Goal: Information Seeking & Learning: Learn about a topic

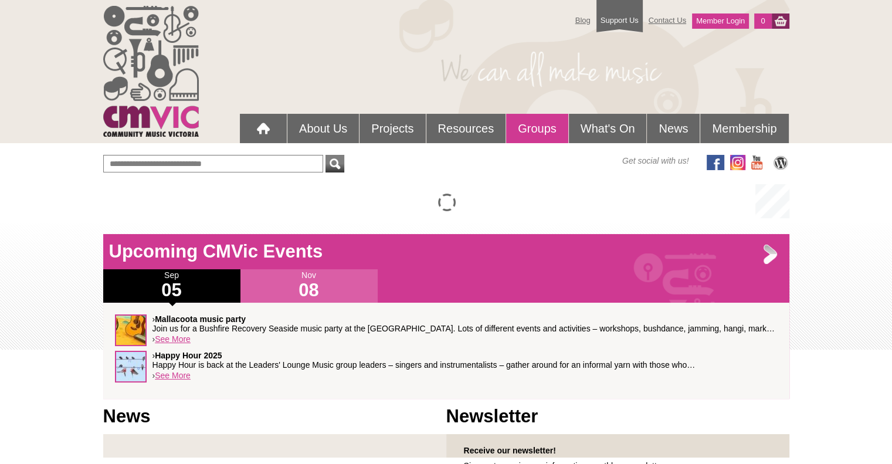
click at [543, 129] on link "Groups" at bounding box center [537, 128] width 62 height 29
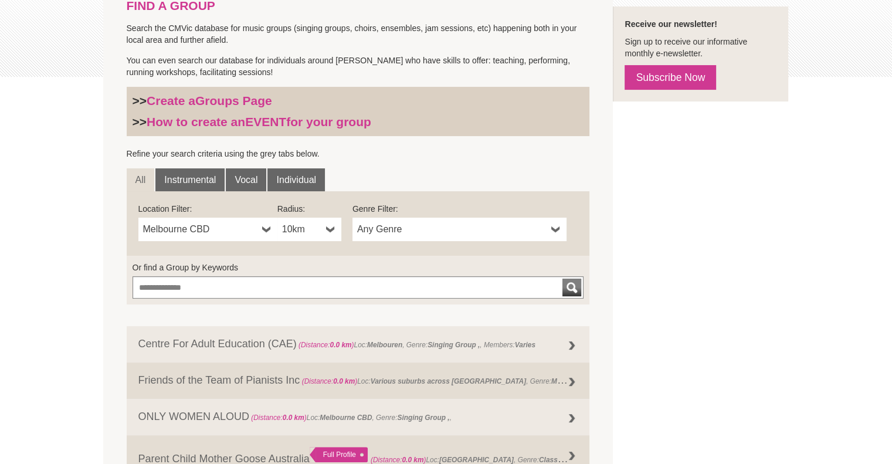
scroll to position [293, 0]
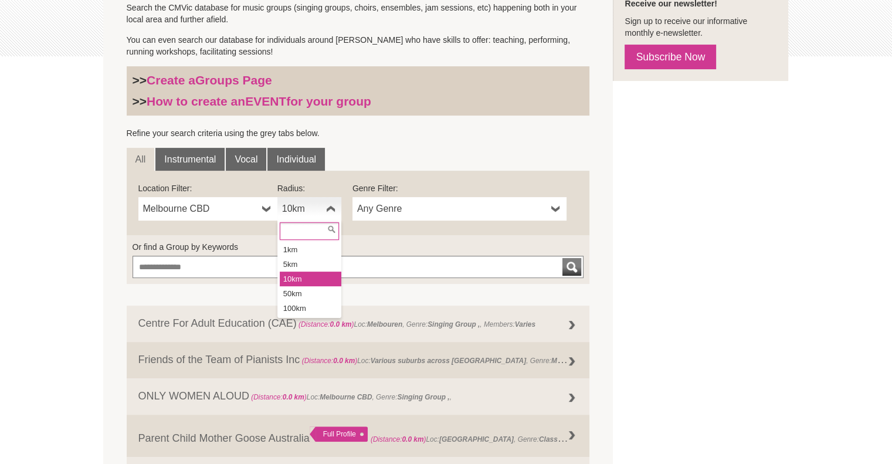
click at [329, 208] on b at bounding box center [330, 208] width 9 height 23
click at [294, 290] on li "50km" at bounding box center [311, 293] width 62 height 15
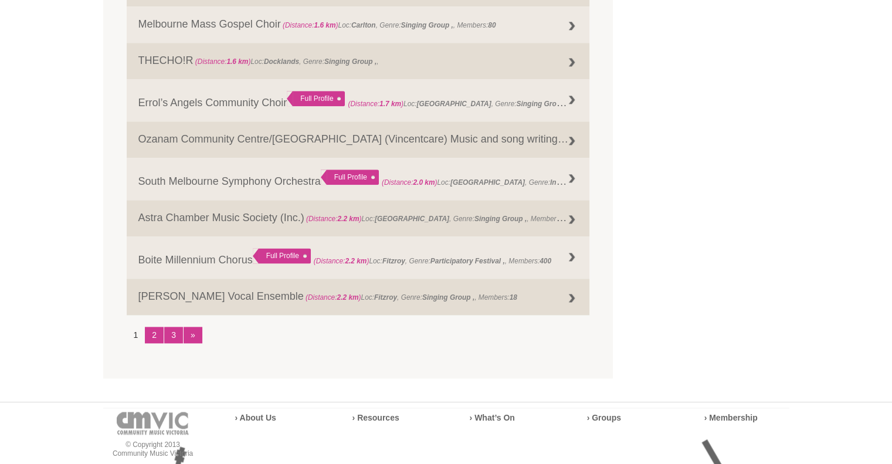
scroll to position [1466, 0]
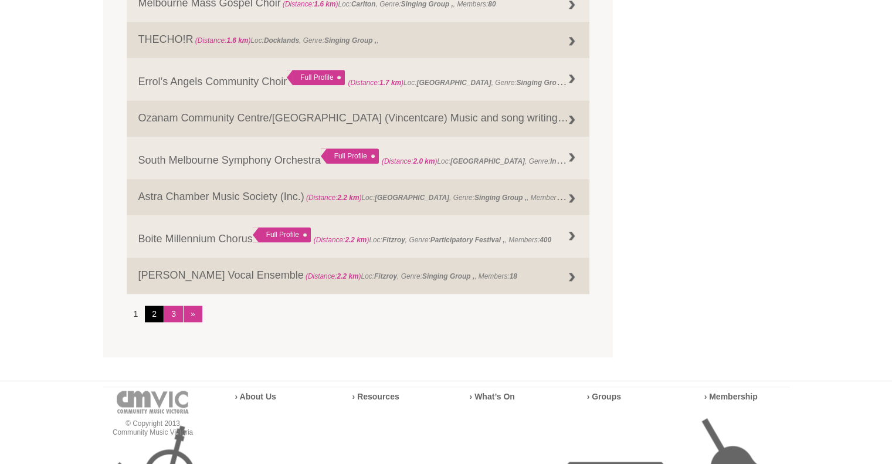
click at [154, 322] on link "2" at bounding box center [154, 314] width 19 height 16
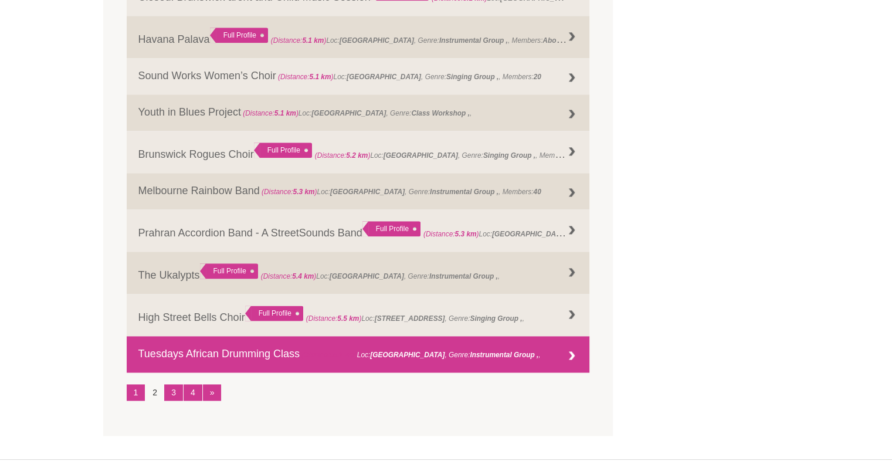
scroll to position [1583, 0]
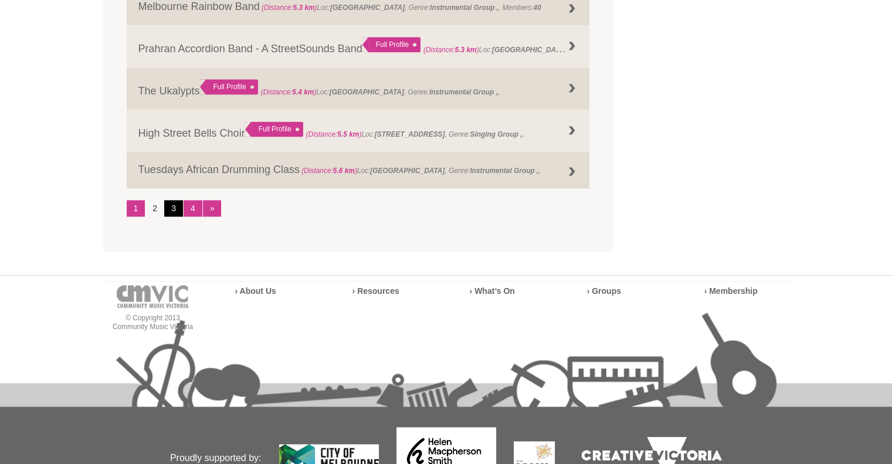
click at [172, 215] on link "3" at bounding box center [173, 208] width 19 height 16
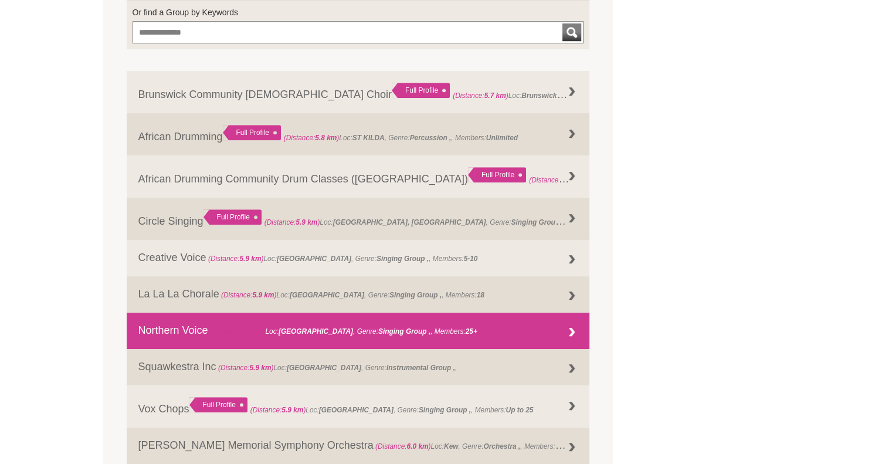
scroll to position [469, 0]
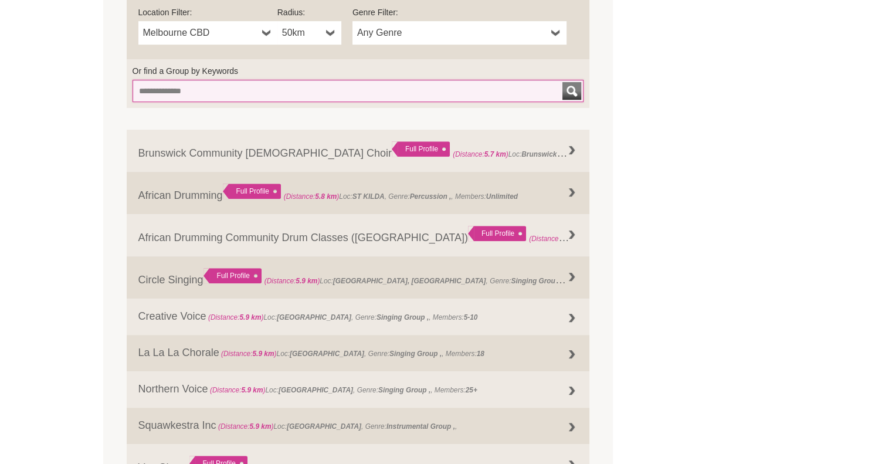
click at [145, 94] on input "Or find a Group by Keywords" at bounding box center [359, 91] width 452 height 22
click at [562, 82] on button "submit" at bounding box center [571, 91] width 19 height 18
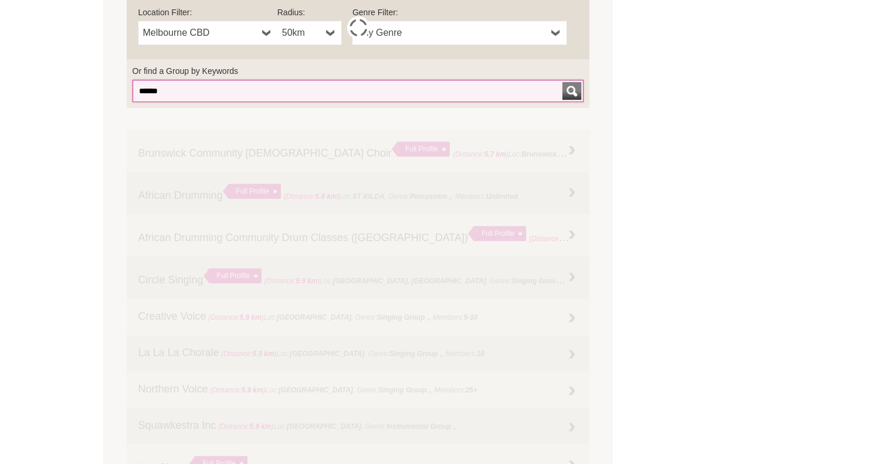
scroll to position [454, 0]
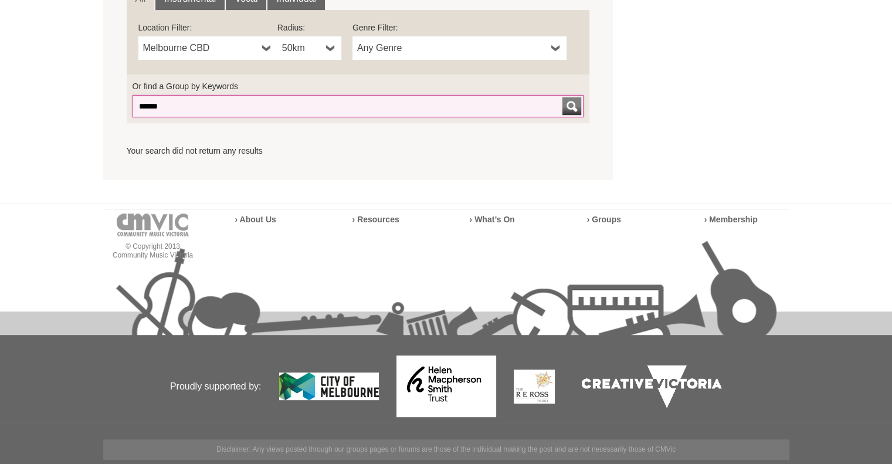
drag, startPoint x: 188, startPoint y: 111, endPoint x: 103, endPoint y: 109, distance: 85.0
type input "*********"
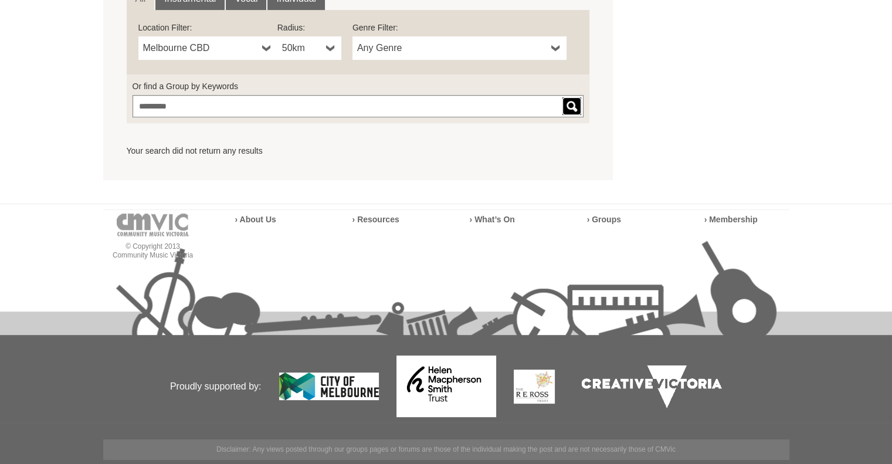
click at [568, 107] on div "submit" at bounding box center [572, 106] width 14 height 18
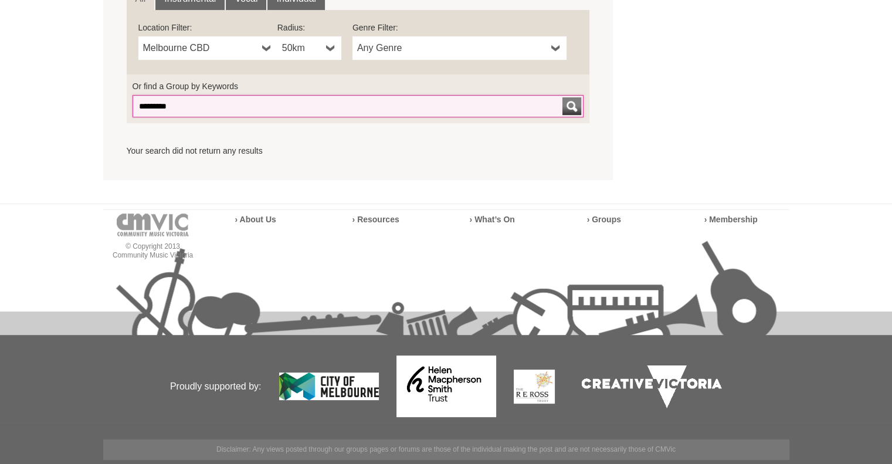
drag, startPoint x: 179, startPoint y: 103, endPoint x: 97, endPoint y: 104, distance: 82.1
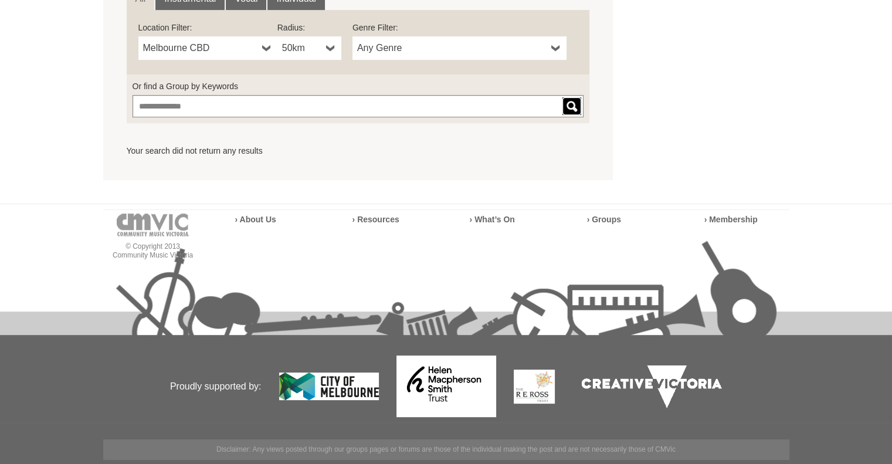
click at [568, 105] on div "submit" at bounding box center [572, 106] width 14 height 18
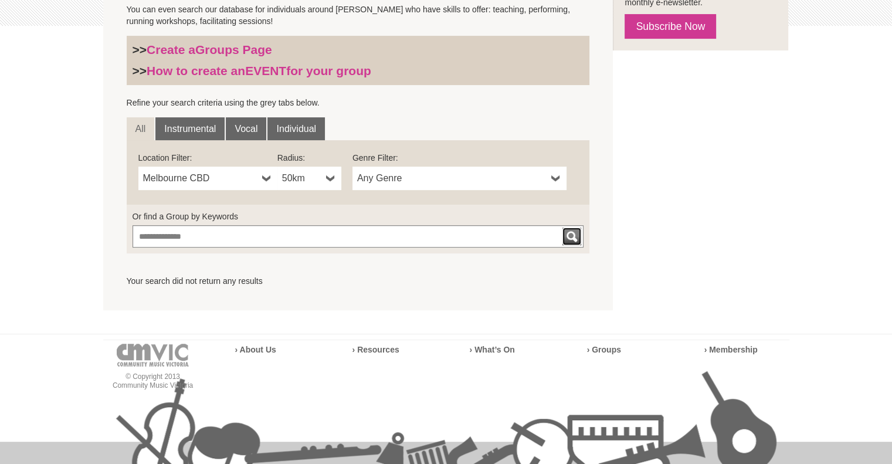
scroll to position [219, 0]
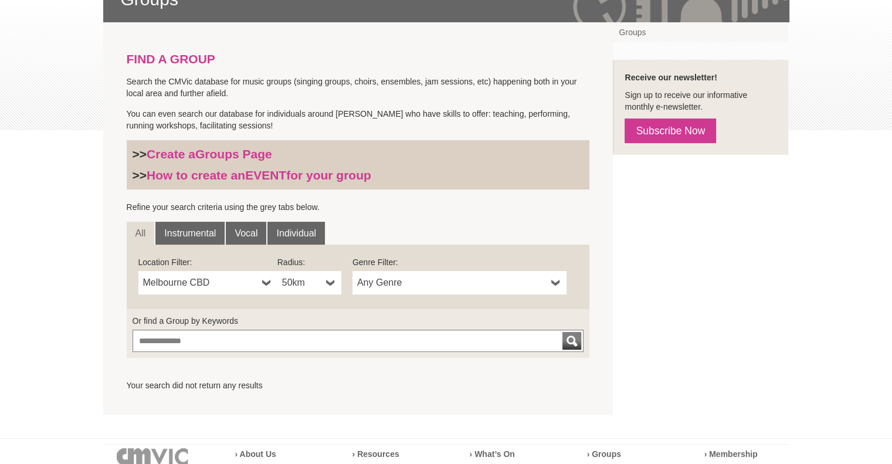
click at [554, 283] on b at bounding box center [555, 282] width 9 height 23
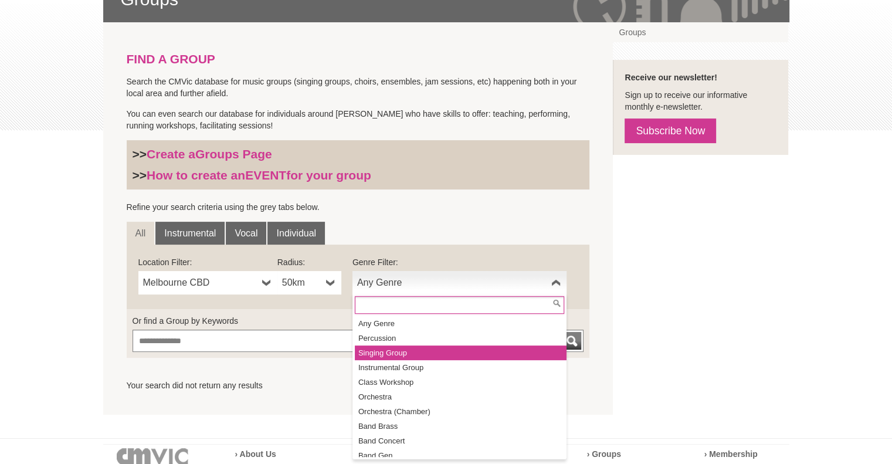
click at [532, 354] on li "Singing Group" at bounding box center [461, 352] width 212 height 15
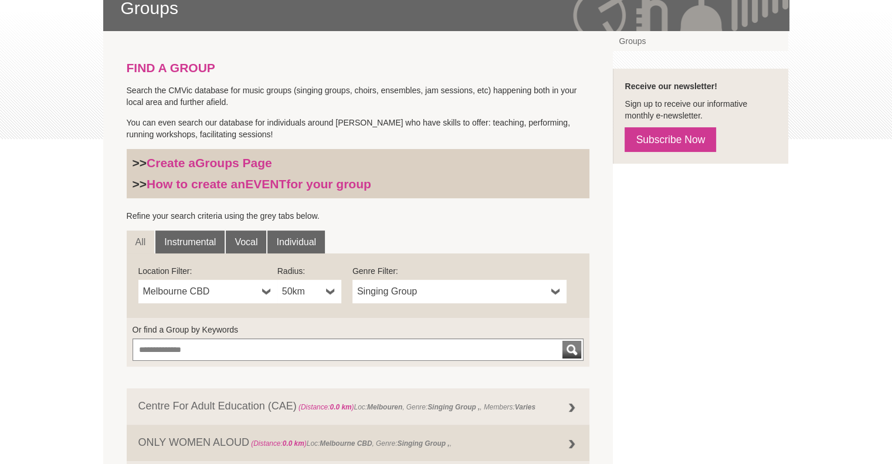
scroll to position [154, 0]
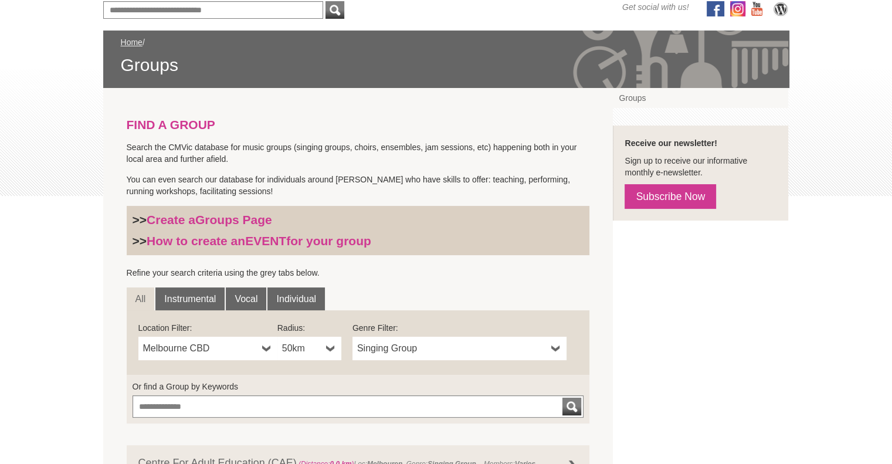
click at [555, 347] on b at bounding box center [555, 348] width 9 height 23
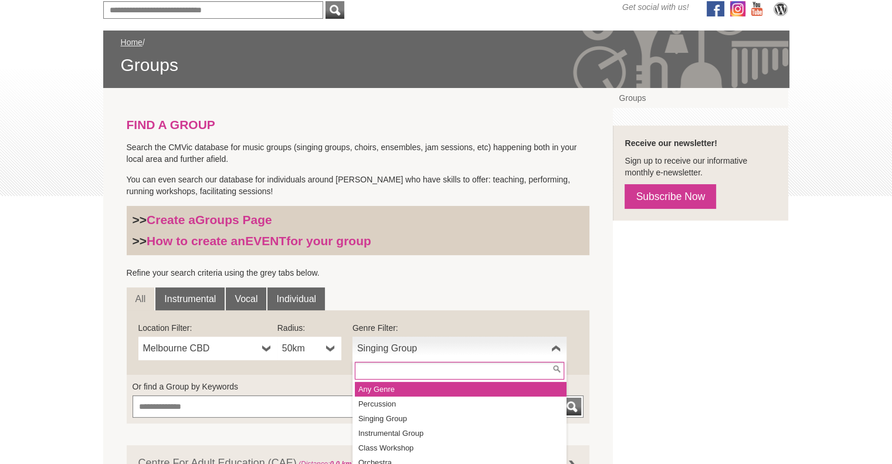
click at [378, 389] on li "Any Genre" at bounding box center [461, 389] width 212 height 15
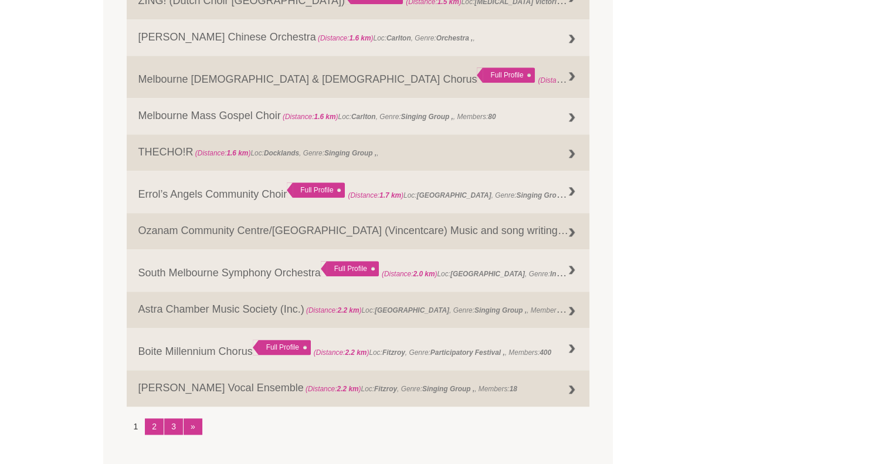
scroll to position [1444, 0]
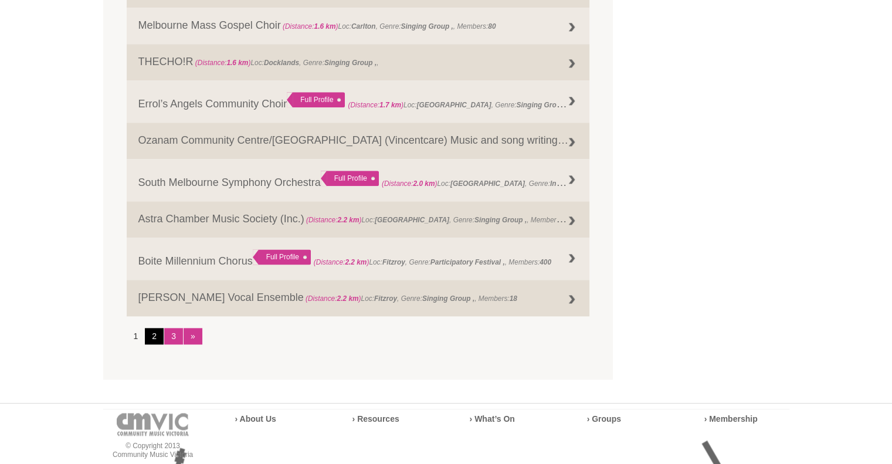
click at [152, 344] on link "2" at bounding box center [154, 336] width 19 height 16
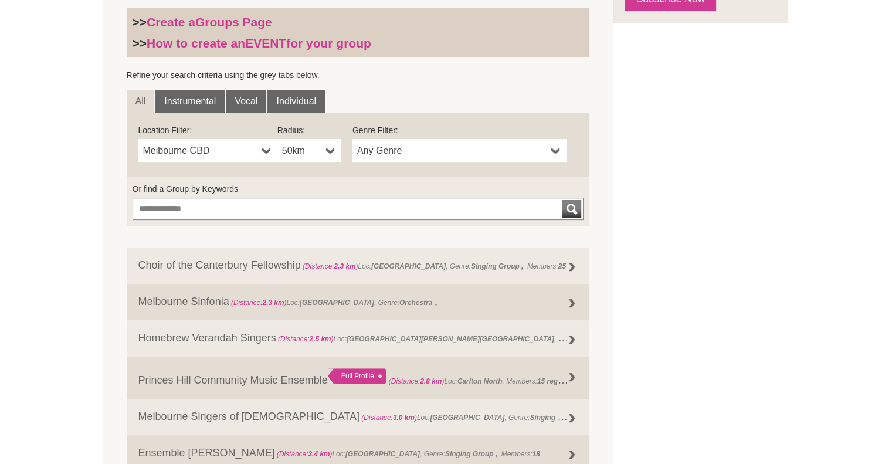
scroll to position [352, 0]
click at [182, 103] on link "Instrumental" at bounding box center [189, 100] width 69 height 23
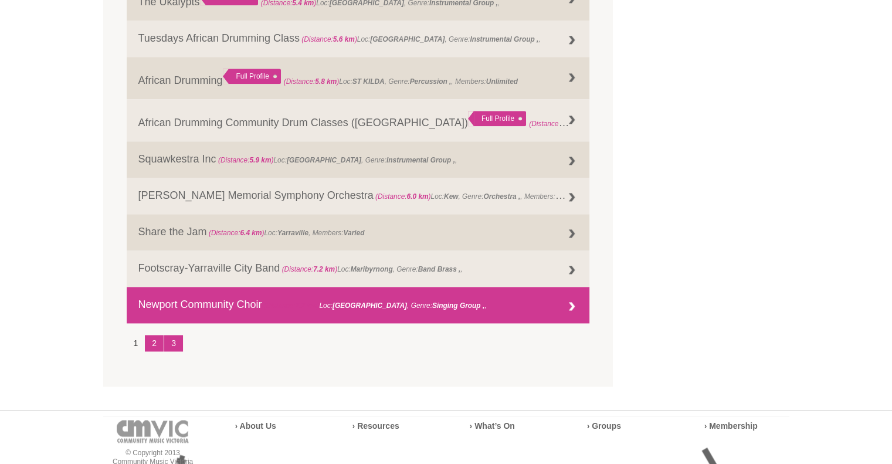
scroll to position [1621, 0]
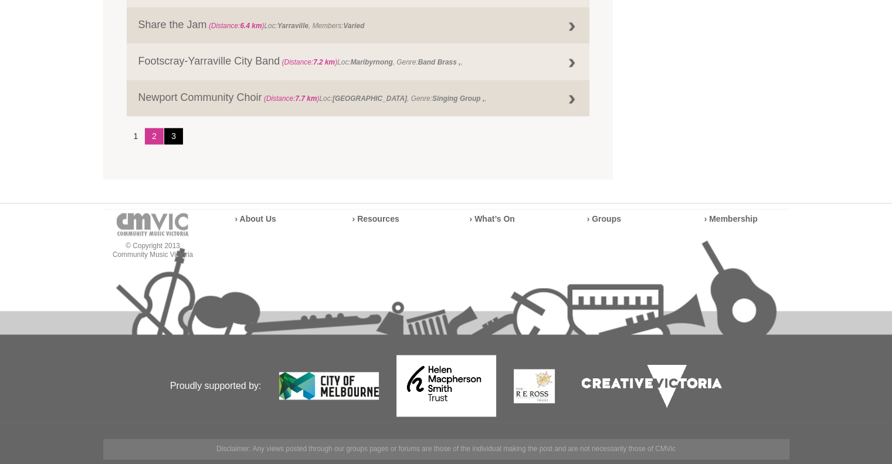
click at [175, 138] on link "3" at bounding box center [173, 136] width 19 height 16
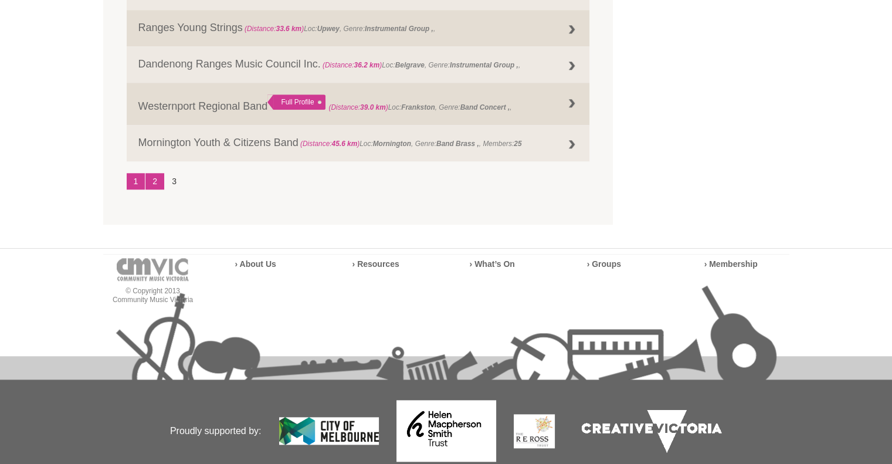
scroll to position [1207, 0]
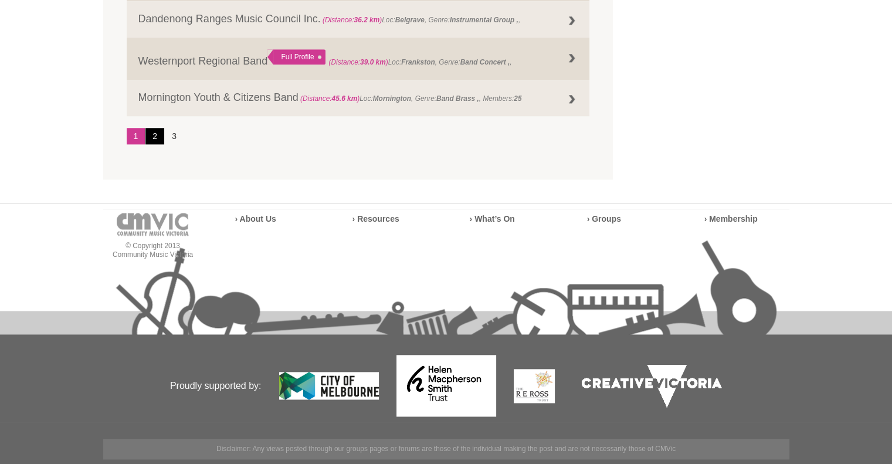
click at [152, 138] on link "2" at bounding box center [154, 136] width 19 height 16
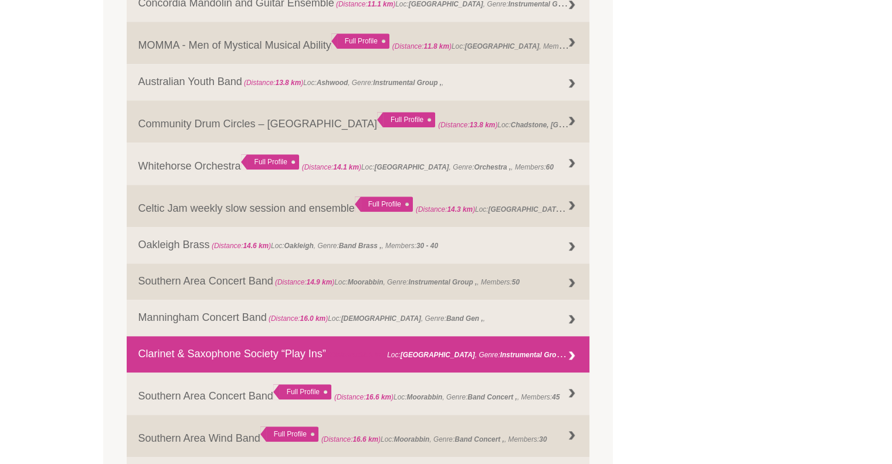
scroll to position [1559, 0]
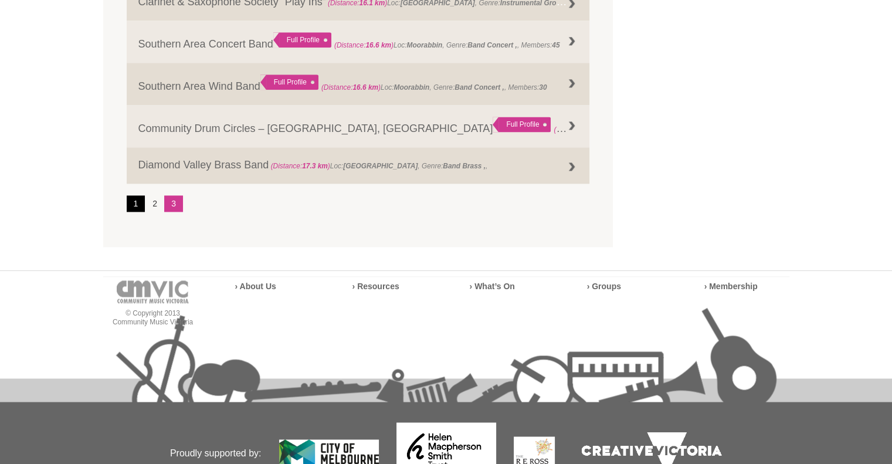
click at [134, 211] on link "1" at bounding box center [136, 203] width 19 height 16
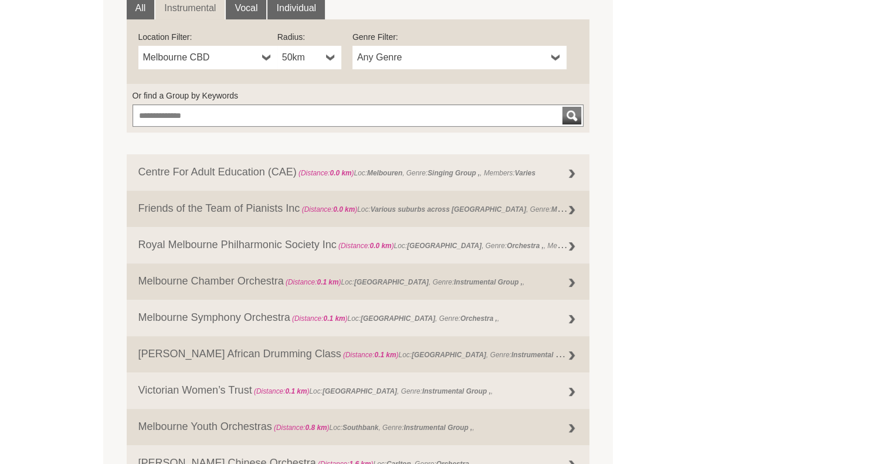
scroll to position [386, 0]
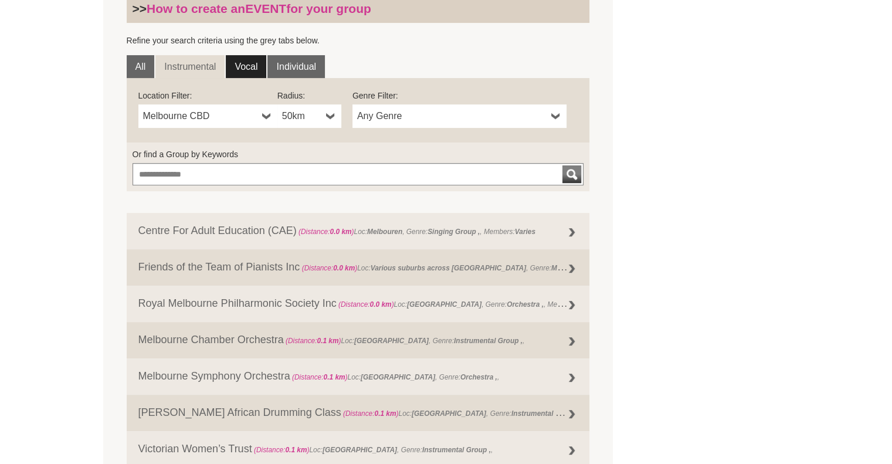
click at [244, 66] on link "Vocal" at bounding box center [246, 66] width 40 height 23
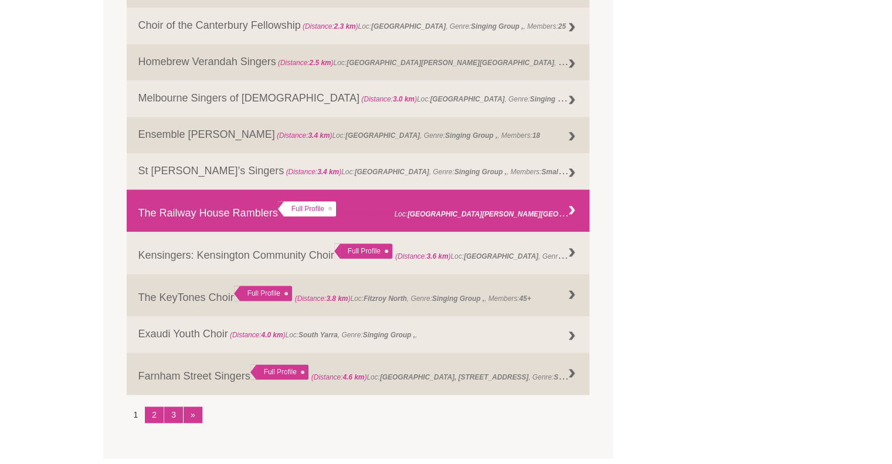
scroll to position [1441, 0]
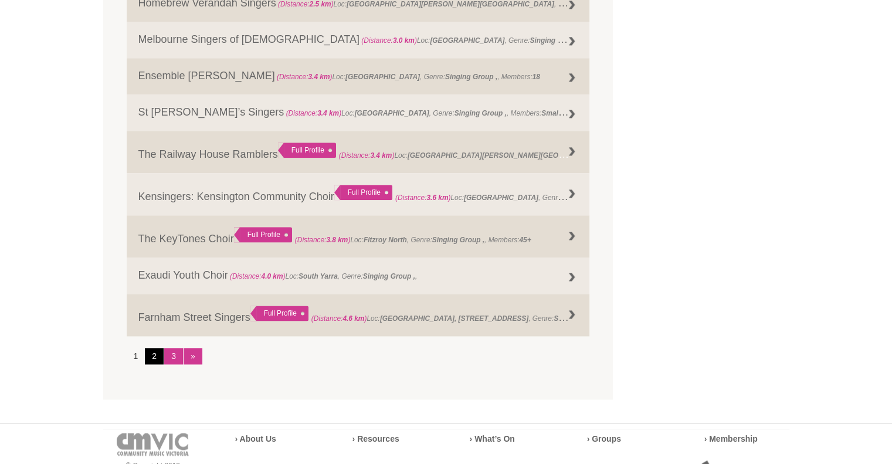
click at [152, 364] on link "2" at bounding box center [154, 356] width 19 height 16
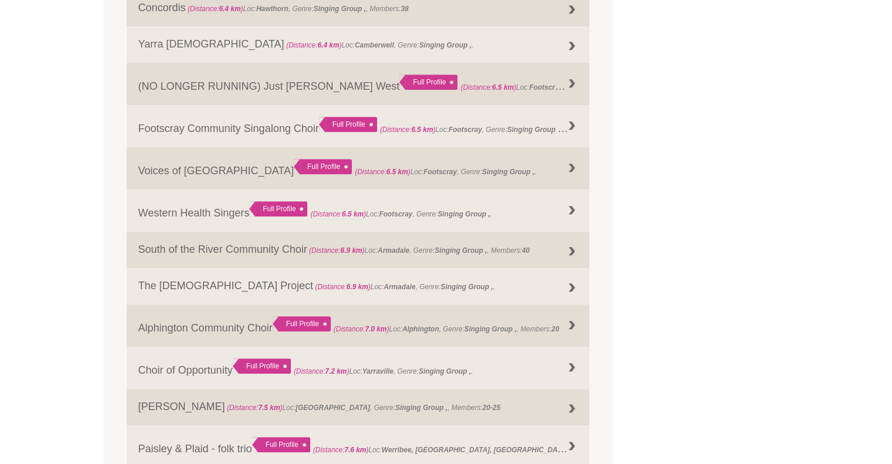
scroll to position [1500, 0]
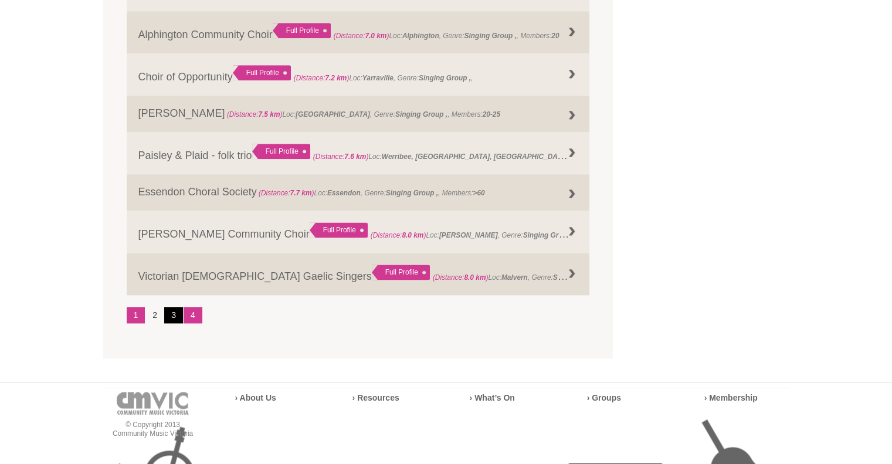
click at [174, 320] on link "3" at bounding box center [173, 315] width 19 height 16
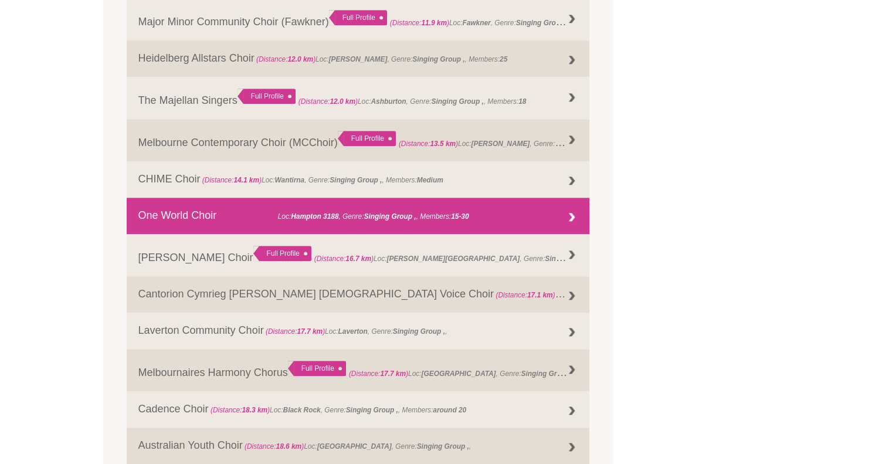
scroll to position [1383, 0]
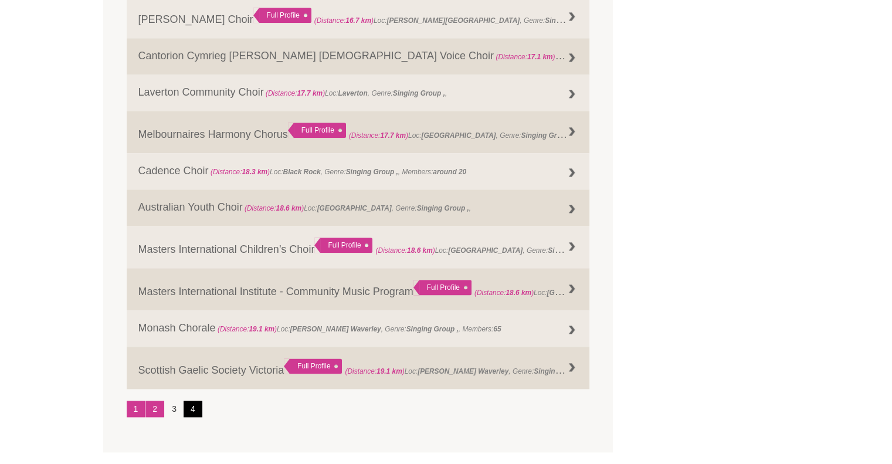
click at [192, 417] on link "4" at bounding box center [193, 409] width 19 height 16
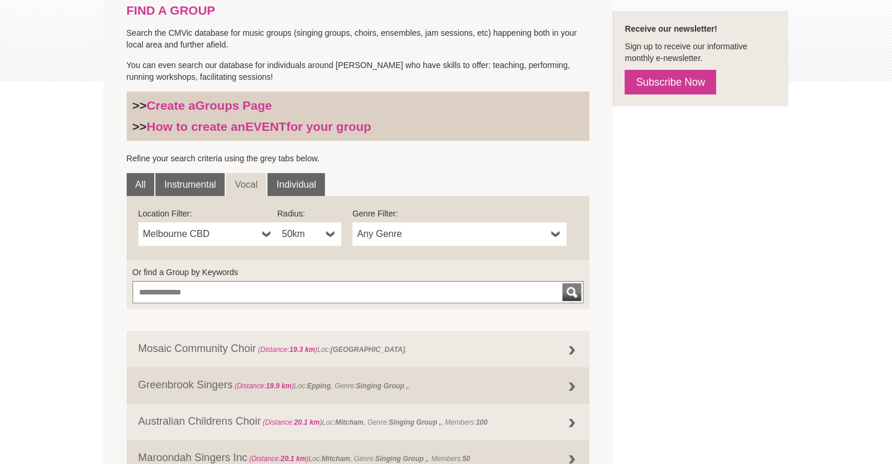
scroll to position [256, 0]
